Goal: Information Seeking & Learning: Compare options

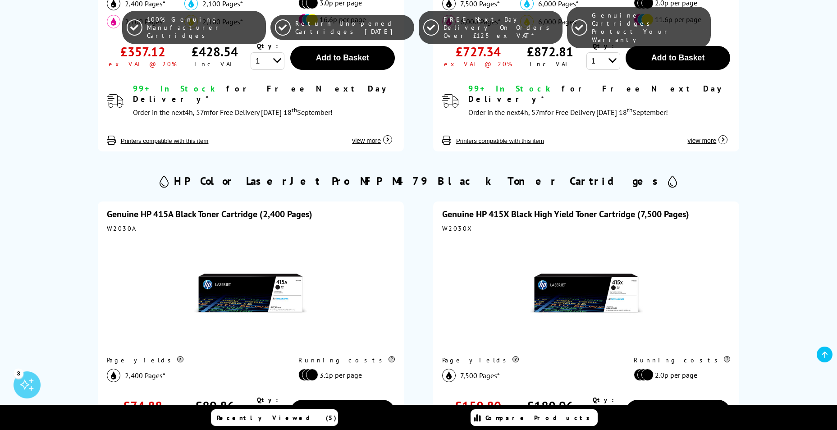
scroll to position [496, 0]
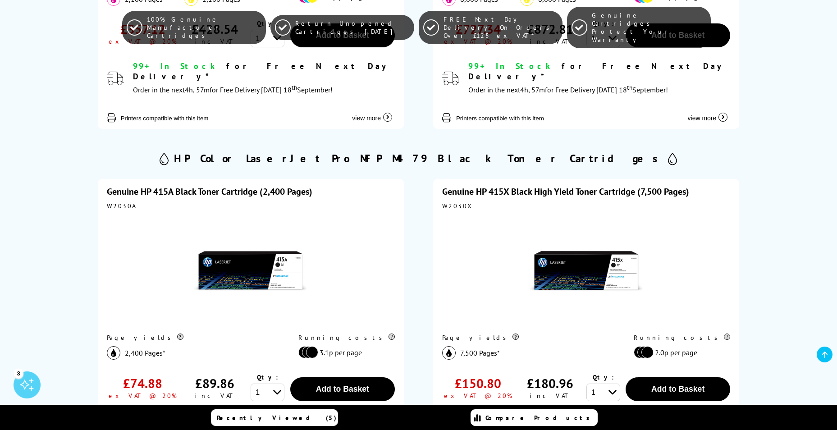
click at [122, 202] on div "W2030A" at bounding box center [251, 206] width 288 height 8
click at [120, 202] on div "W2030A" at bounding box center [251, 206] width 288 height 8
copy div "W2030A"
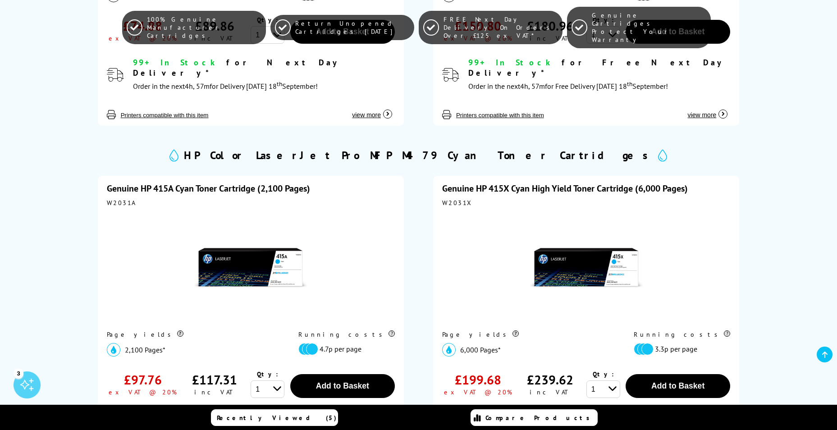
scroll to position [857, 0]
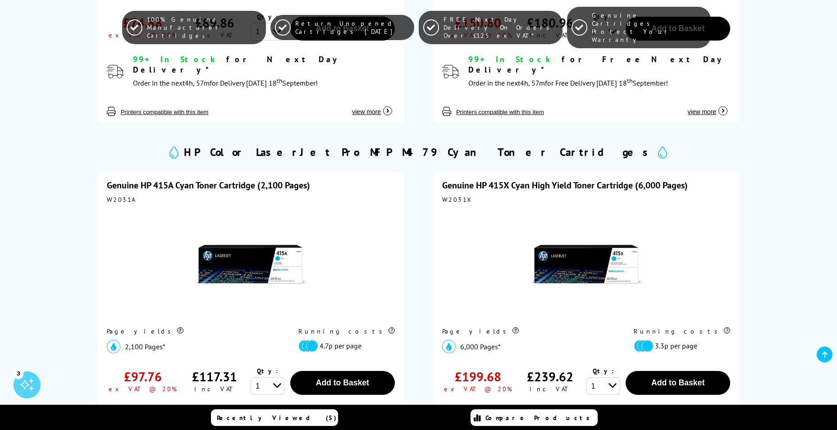
click at [455, 196] on div "W2031X" at bounding box center [586, 200] width 288 height 8
copy div "W2031X"
click at [116, 196] on div "W2031A" at bounding box center [251, 200] width 288 height 8
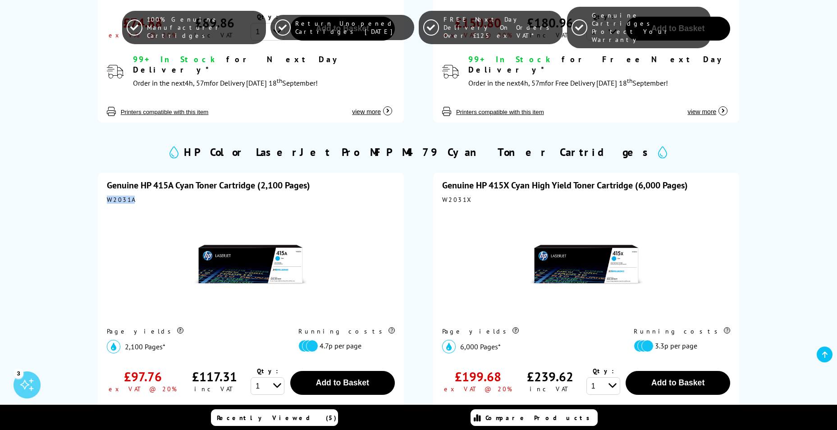
copy div "W2031A"
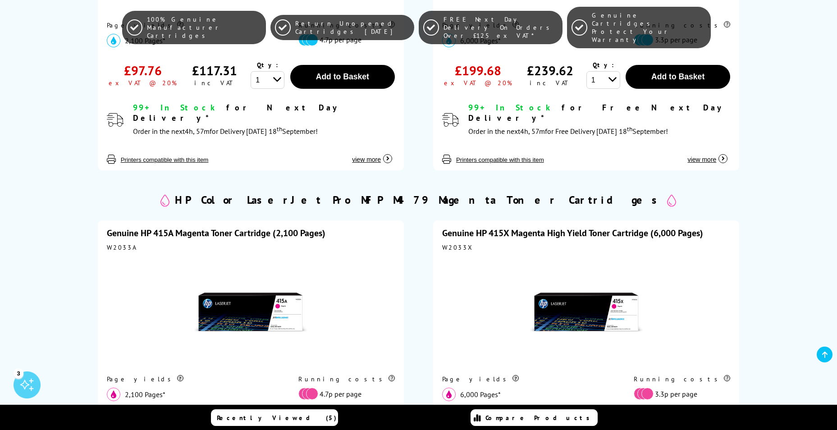
scroll to position [1172, 0]
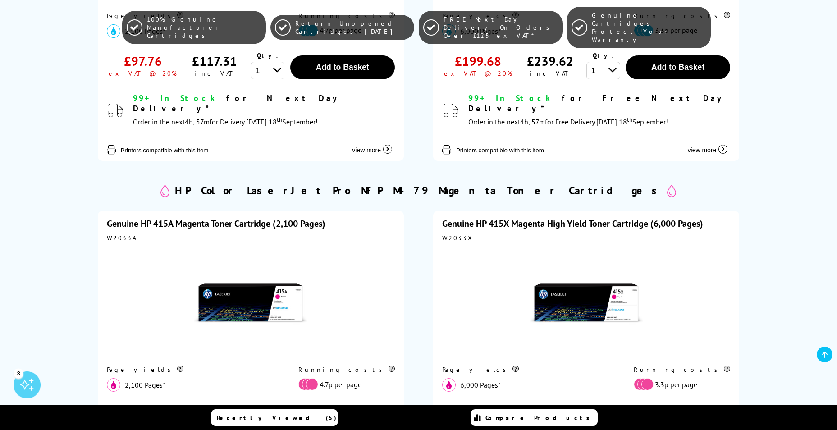
click at [123, 234] on div "W2033A" at bounding box center [251, 238] width 288 height 8
copy div "W2033A"
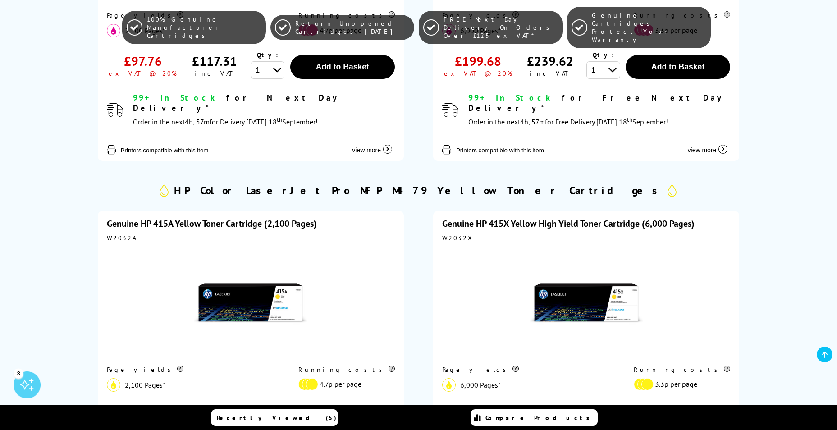
scroll to position [1578, 0]
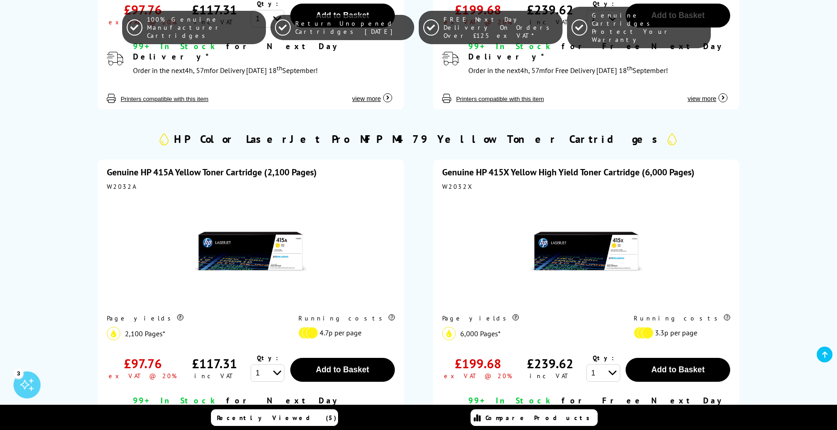
click at [119, 183] on div "W2032A" at bounding box center [251, 187] width 288 height 8
copy div "W2032A"
